Goal: Check status

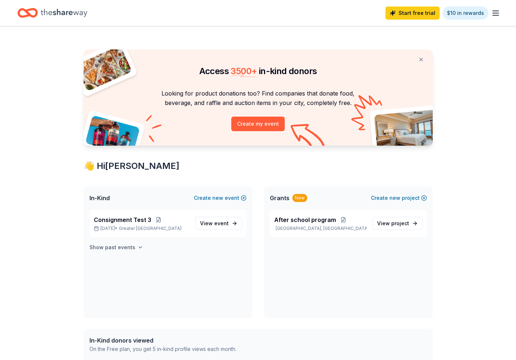
click at [137, 243] on button "Show past events" at bounding box center [116, 247] width 54 height 9
click at [213, 269] on span "View event" at bounding box center [214, 268] width 29 height 9
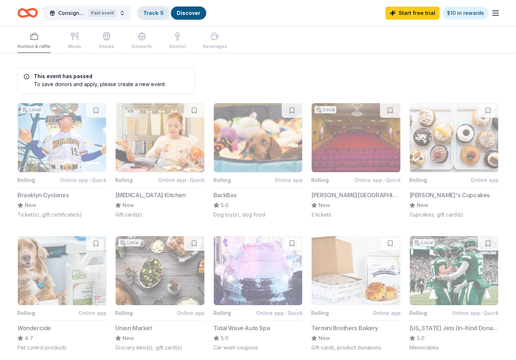
click at [157, 12] on link "Track · 5" at bounding box center [153, 13] width 20 height 6
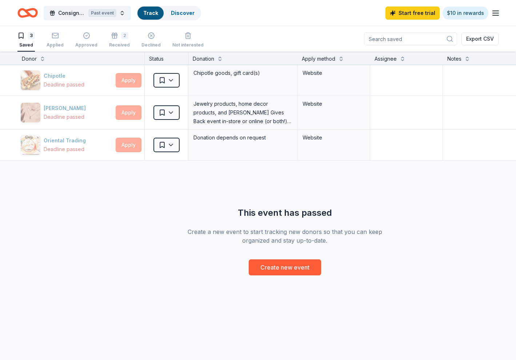
scroll to position [0, 0]
click at [115, 37] on div "2" at bounding box center [119, 35] width 21 height 7
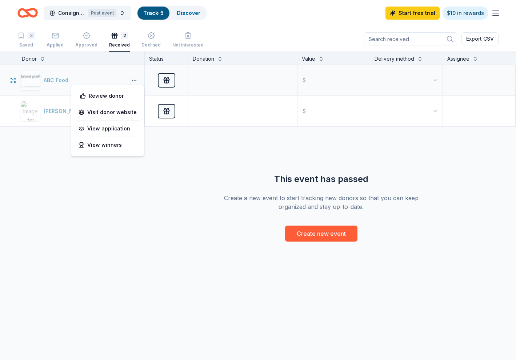
click at [132, 79] on button "button" at bounding box center [134, 80] width 15 height 6
click at [116, 130] on div "View application" at bounding box center [108, 128] width 64 height 13
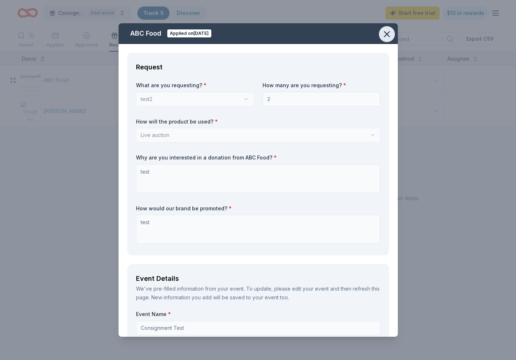
click at [388, 39] on icon "button" at bounding box center [387, 34] width 10 height 10
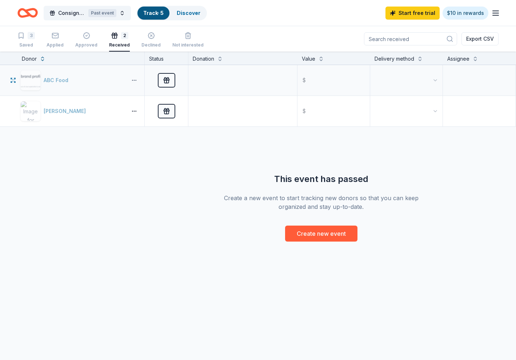
click at [135, 80] on button "button" at bounding box center [134, 80] width 15 height 6
click at [125, 145] on div "View winners" at bounding box center [108, 144] width 64 height 13
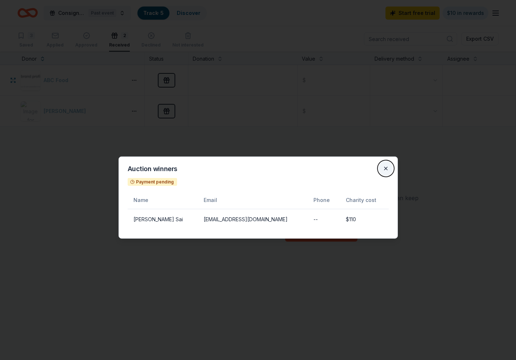
click at [387, 166] on button "Close" at bounding box center [385, 168] width 15 height 15
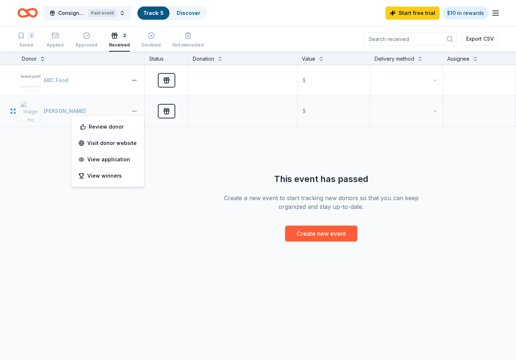
click at [137, 110] on button "button" at bounding box center [134, 111] width 15 height 6
click at [117, 177] on div "View winners" at bounding box center [108, 175] width 64 height 13
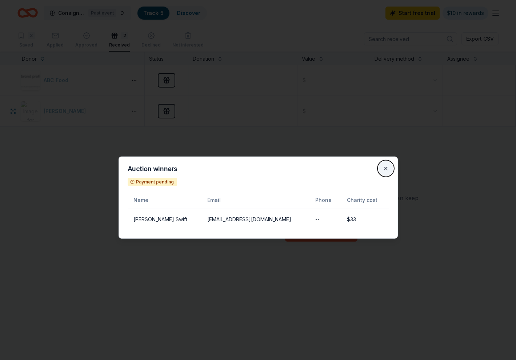
click at [386, 168] on button "Close" at bounding box center [385, 168] width 15 height 15
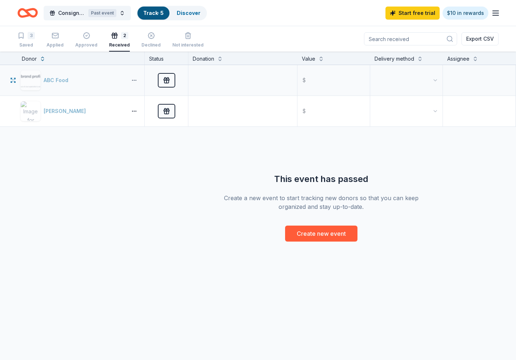
click at [137, 80] on button "button" at bounding box center [134, 80] width 15 height 6
click at [122, 144] on div "View winners" at bounding box center [108, 144] width 64 height 13
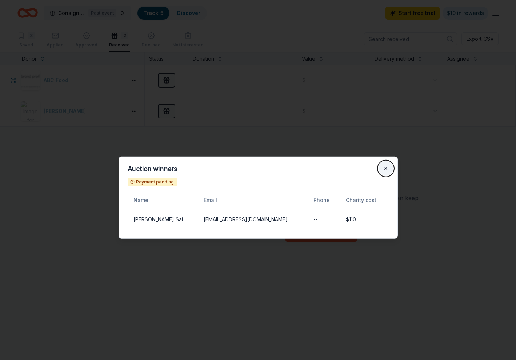
click at [389, 167] on button "Close" at bounding box center [385, 168] width 15 height 15
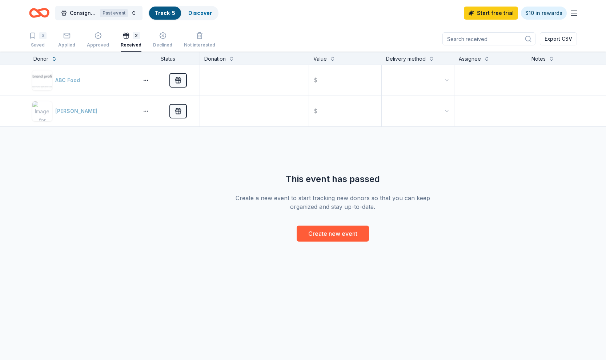
click at [515, 14] on icon "button" at bounding box center [573, 13] width 9 height 9
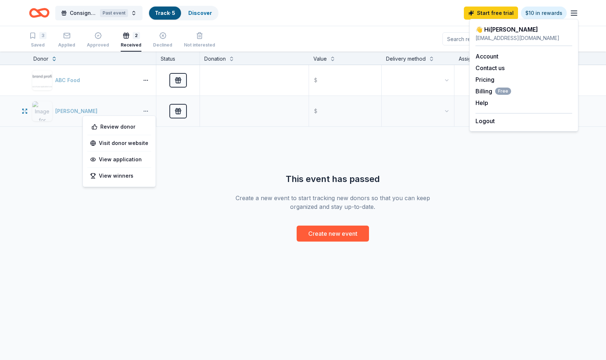
click at [146, 110] on button "button" at bounding box center [145, 111] width 15 height 6
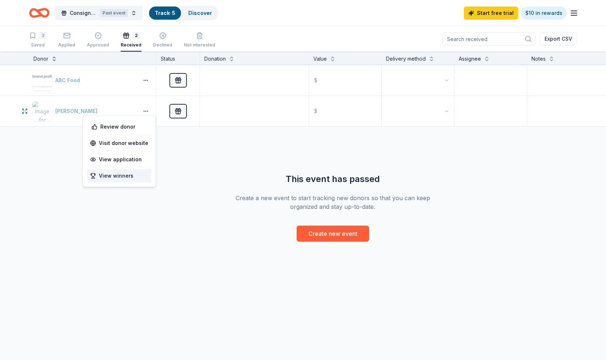
click at [129, 174] on div "View winners" at bounding box center [119, 175] width 64 height 13
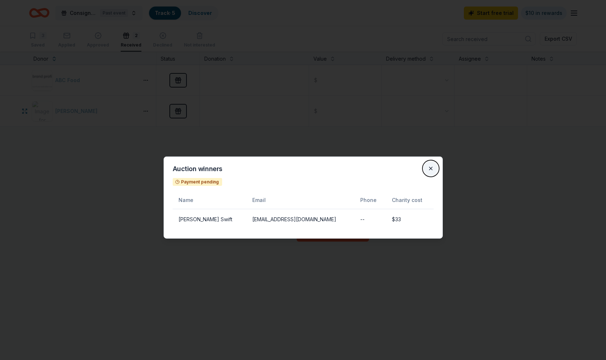
click at [428, 166] on button "Close" at bounding box center [430, 168] width 15 height 15
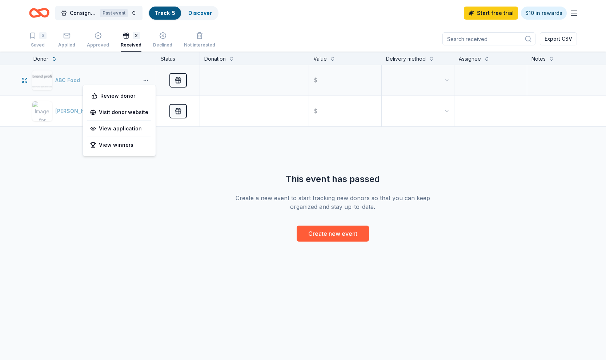
click at [150, 81] on button "button" at bounding box center [145, 80] width 15 height 6
click at [117, 147] on div "View winners" at bounding box center [119, 144] width 64 height 13
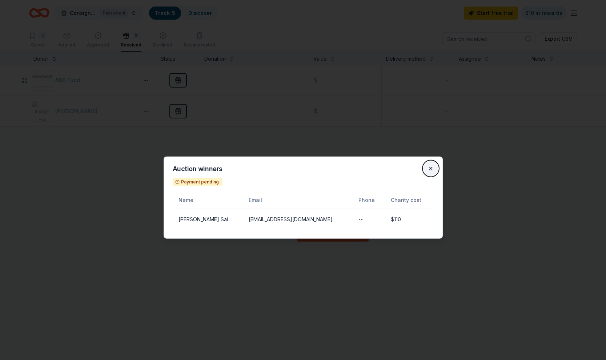
click at [431, 168] on button "Close" at bounding box center [430, 168] width 15 height 15
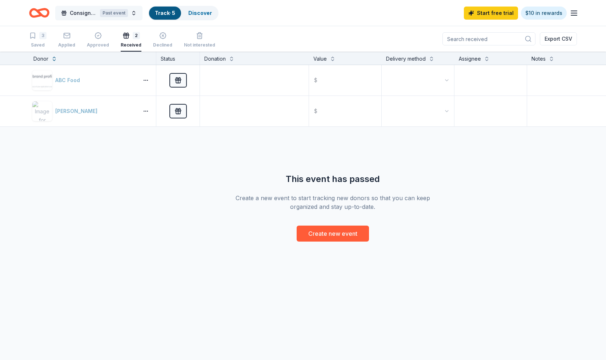
click at [126, 10] on div "Past event" at bounding box center [114, 13] width 28 height 8
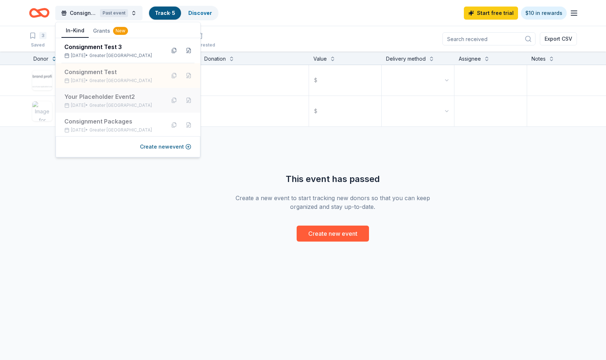
click at [114, 100] on div "Your Placeholder Event2" at bounding box center [111, 96] width 95 height 9
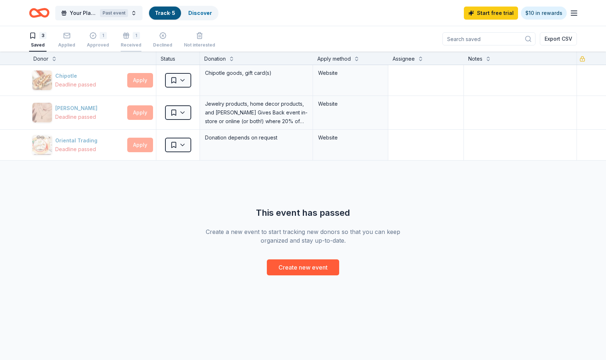
click at [131, 43] on div "Received" at bounding box center [131, 45] width 21 height 6
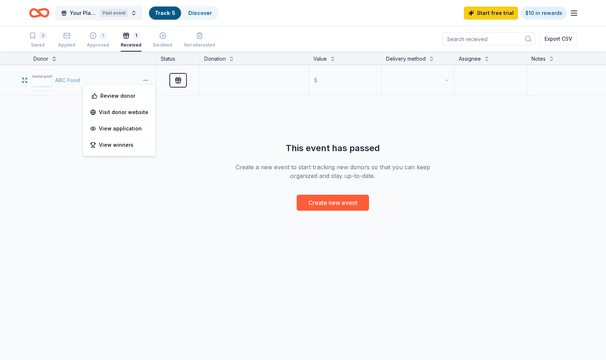
click at [145, 80] on button "button" at bounding box center [145, 80] width 15 height 6
click at [134, 144] on div "View winners" at bounding box center [119, 144] width 64 height 13
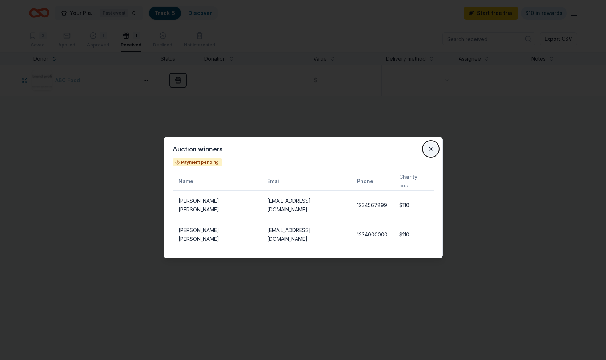
click at [434, 156] on button "Close" at bounding box center [430, 149] width 15 height 15
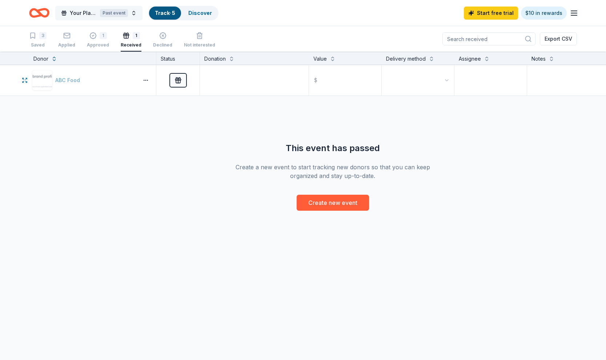
click at [134, 18] on button "Your Placeholder Event2 Past event" at bounding box center [98, 13] width 87 height 15
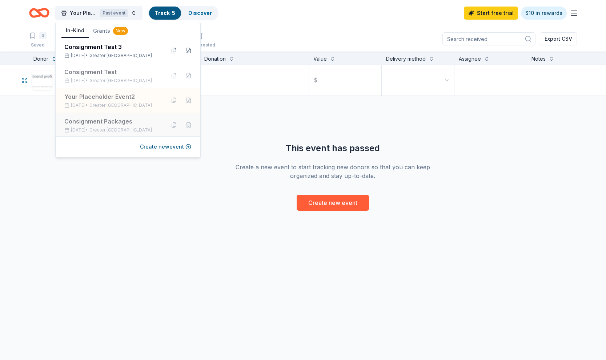
click at [114, 121] on div "Consignment Packages" at bounding box center [111, 121] width 95 height 9
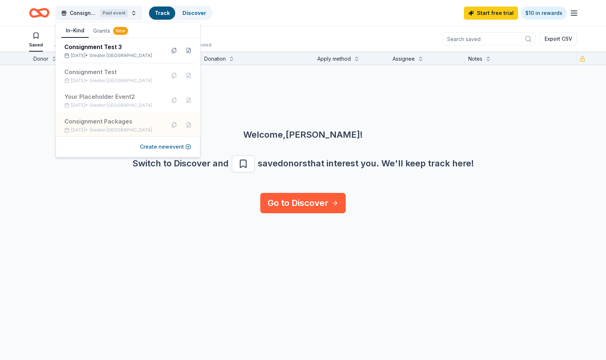
drag, startPoint x: 282, startPoint y: 118, endPoint x: 164, endPoint y: 74, distance: 126.2
click at [282, 118] on div "Welcome, [PERSON_NAME] ! Switch to Discover and save donors that interest you. …" at bounding box center [303, 129] width 606 height 128
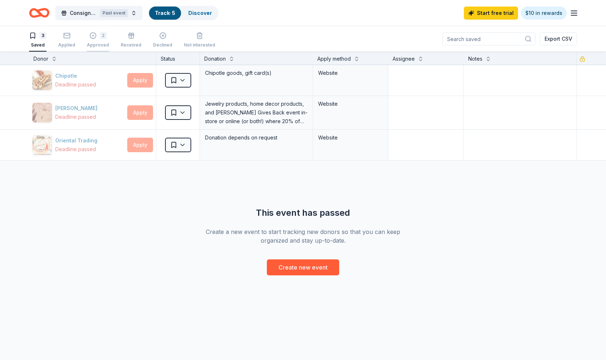
click at [96, 38] on div "2" at bounding box center [98, 35] width 22 height 7
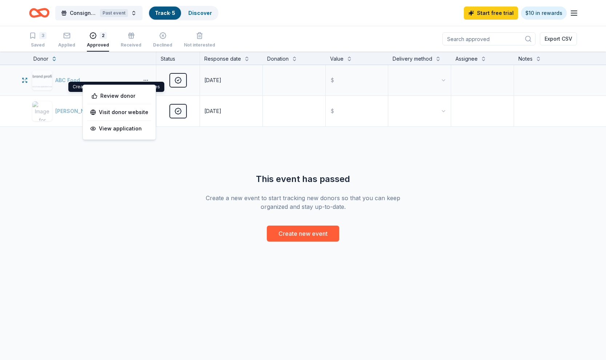
click at [143, 80] on button "button" at bounding box center [145, 80] width 15 height 6
click at [133, 19] on button "Consignment Packages Past event" at bounding box center [98, 13] width 87 height 15
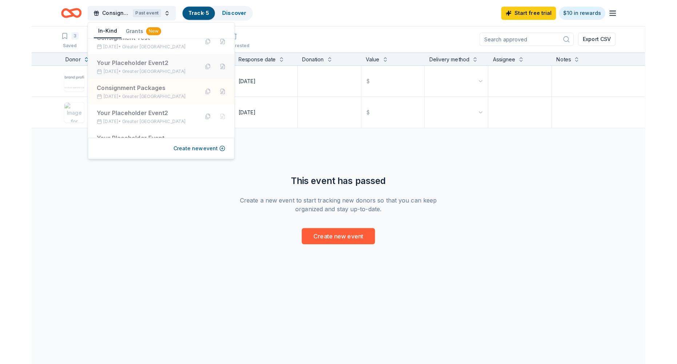
scroll to position [34, 0]
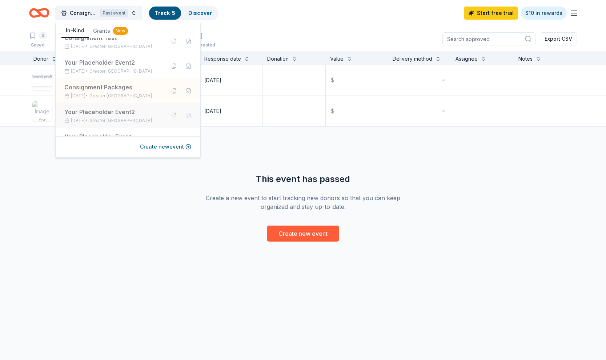
click at [115, 120] on span "Greater [GEOGRAPHIC_DATA]" at bounding box center [120, 121] width 62 height 6
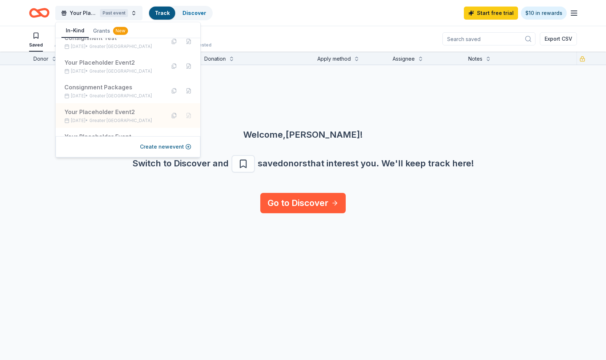
click at [236, 98] on div "Welcome, [PERSON_NAME] ! Switch to Discover and save donors that interest you. …" at bounding box center [303, 129] width 606 height 128
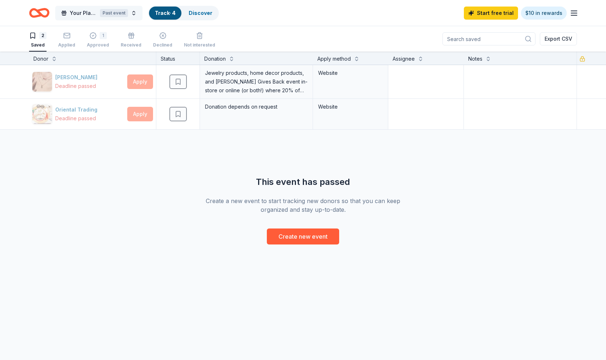
click at [136, 13] on button "Your Placeholder Event2 Past event" at bounding box center [98, 13] width 87 height 15
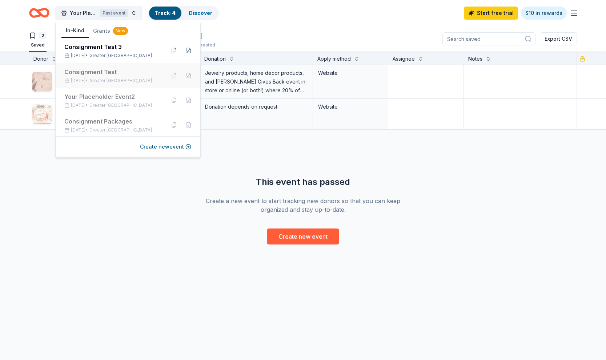
click at [108, 74] on div "Consignment Test" at bounding box center [111, 72] width 95 height 9
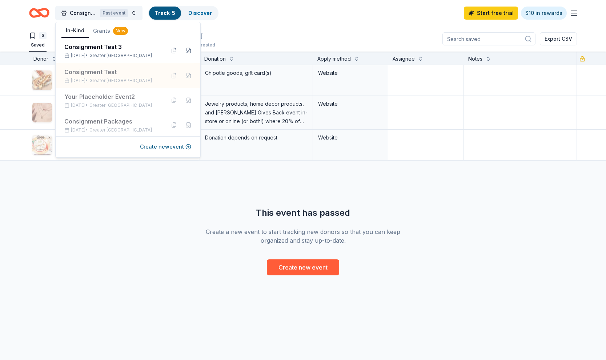
click at [153, 199] on div "Chipotle Deadline passed Apply Saved Chipotle goods, gift card(s) Website [PERS…" at bounding box center [303, 170] width 606 height 210
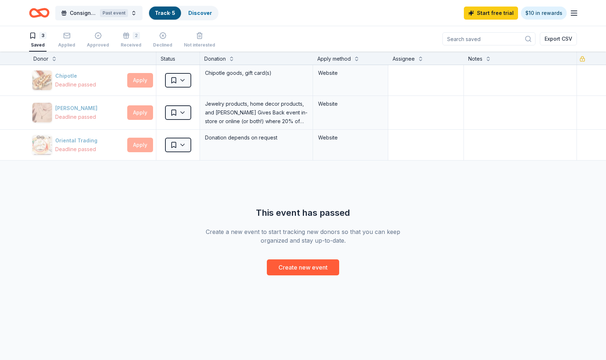
click at [115, 48] on div "3 Saved Applied Approved 2 Received Declined Not interested" at bounding box center [122, 40] width 186 height 23
click at [132, 47] on div "Received" at bounding box center [131, 45] width 21 height 6
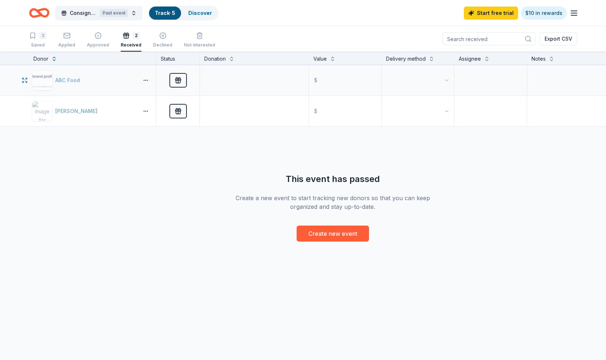
click at [146, 74] on div "ABC Food" at bounding box center [92, 80] width 127 height 31
click at [146, 76] on div "ABC Food" at bounding box center [92, 80] width 127 height 31
click at [146, 77] on button "button" at bounding box center [145, 80] width 15 height 6
click at [132, 138] on div "View winners" at bounding box center [119, 144] width 64 height 13
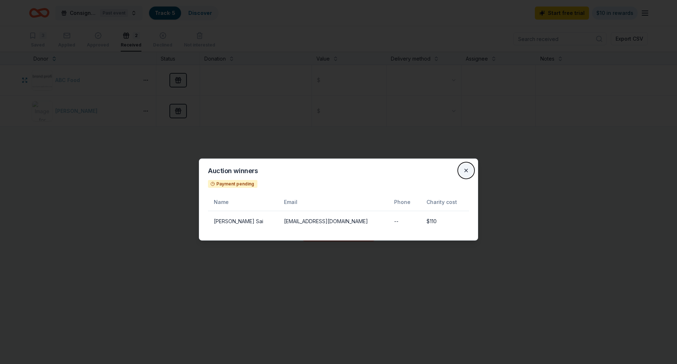
click at [466, 169] on button "Close" at bounding box center [466, 170] width 15 height 15
